Goal: Information Seeking & Learning: Learn about a topic

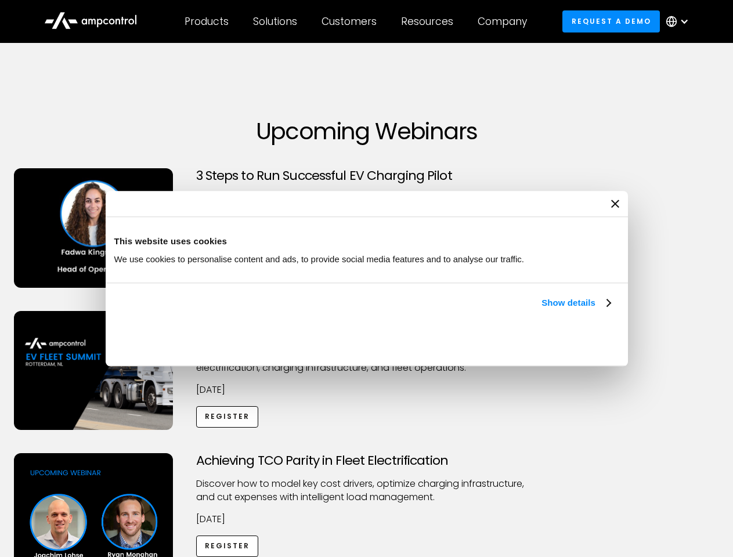
click at [542, 310] on link "Show details" at bounding box center [576, 303] width 69 height 14
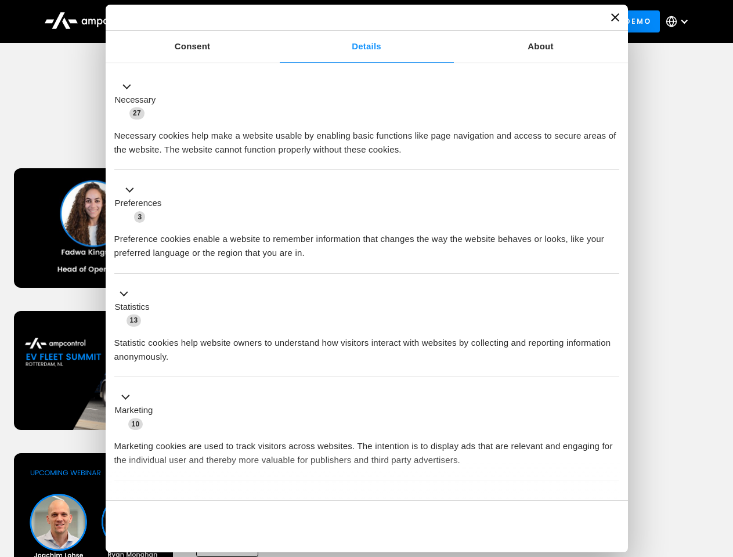
click at [612, 378] on li "Statistics 13 Statistic cookies help website owners to understand how visitors …" at bounding box center [366, 326] width 505 height 104
click at [720, 468] on div "Achieving TCO Parity in Fleet Electrification Discover how to model key cost dr…" at bounding box center [366, 544] width 729 height 182
click at [357, 21] on div "Customers" at bounding box center [349, 21] width 55 height 13
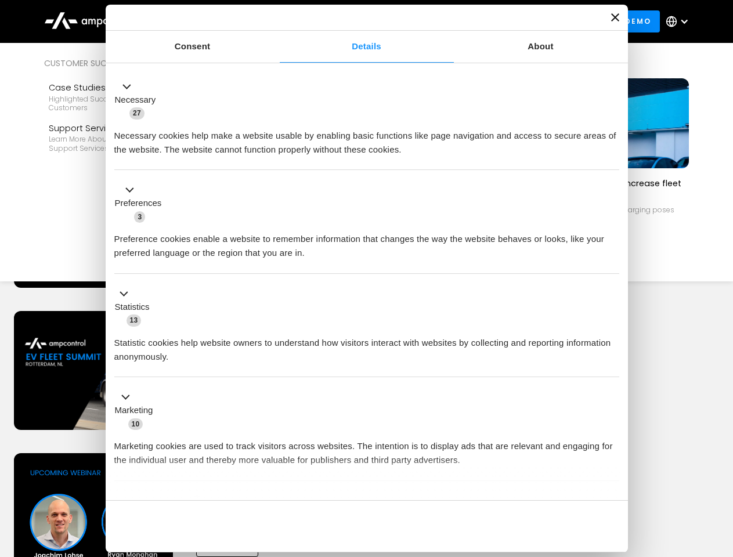
click at [206, 21] on div "Products" at bounding box center [207, 21] width 44 height 13
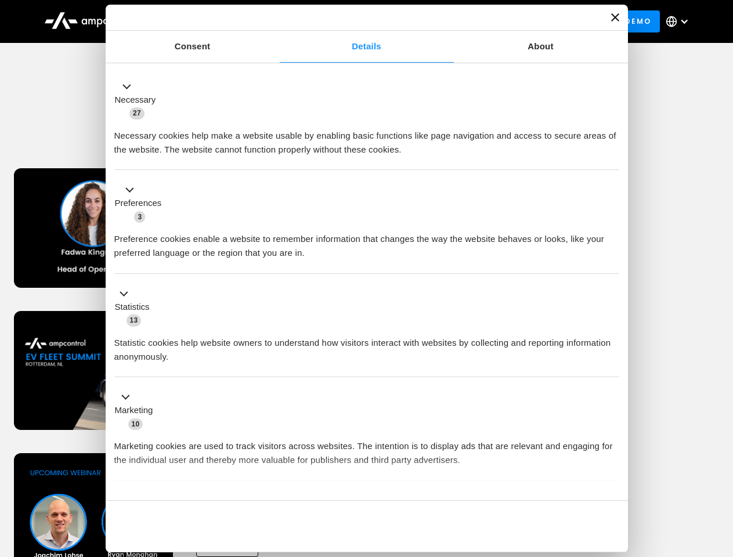
click at [276, 21] on div "Solutions" at bounding box center [275, 21] width 44 height 13
click at [351, 21] on div "Customers" at bounding box center [349, 21] width 55 height 13
click at [430, 21] on div "Resources" at bounding box center [427, 21] width 52 height 13
click at [506, 21] on div "Company" at bounding box center [502, 21] width 49 height 13
click at [680, 21] on div at bounding box center [684, 21] width 9 height 9
